Goal: Navigation & Orientation: Find specific page/section

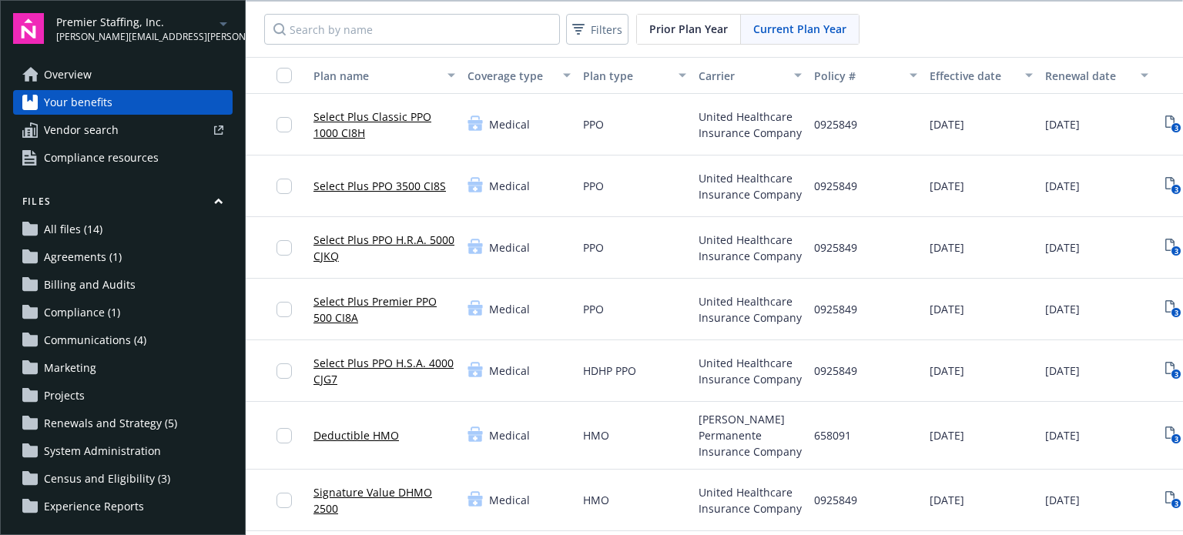
scroll to position [77, 110]
